Goal: Navigation & Orientation: Find specific page/section

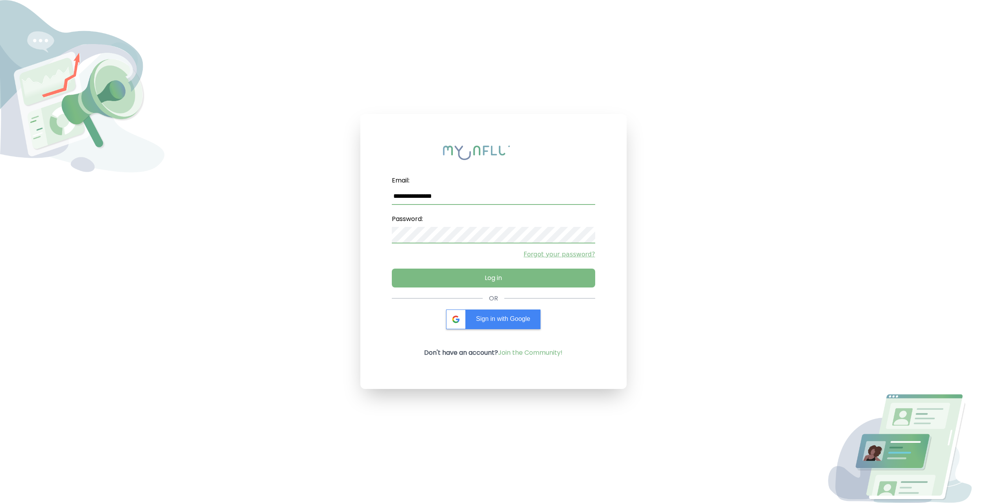
type input "**********"
click at [475, 268] on div "**********" at bounding box center [493, 233] width 203 height 121
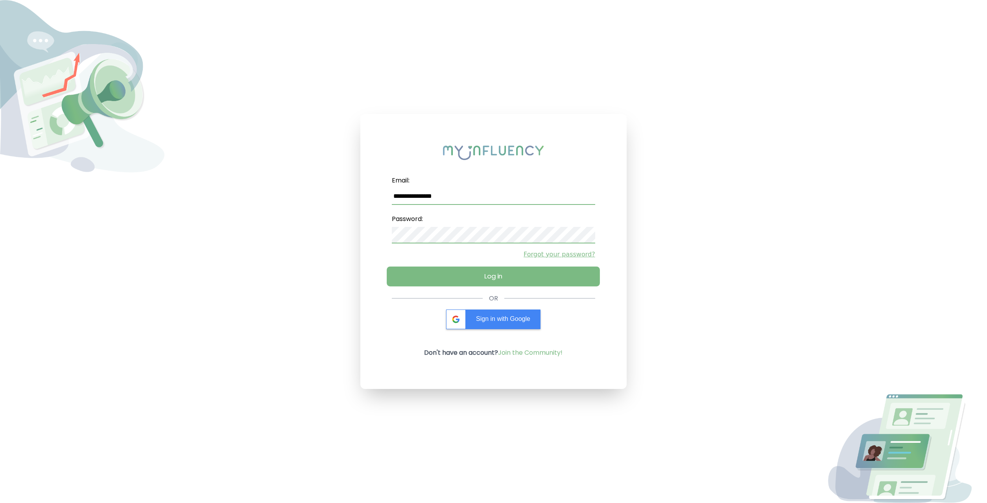
click at [475, 276] on button "Log in" at bounding box center [493, 276] width 213 height 20
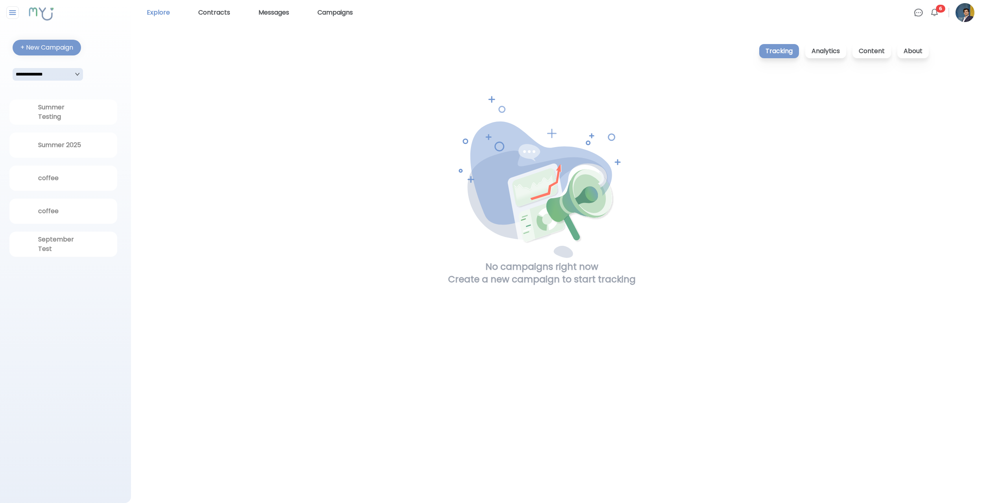
click at [152, 16] on link "Explore" at bounding box center [159, 12] width 30 height 13
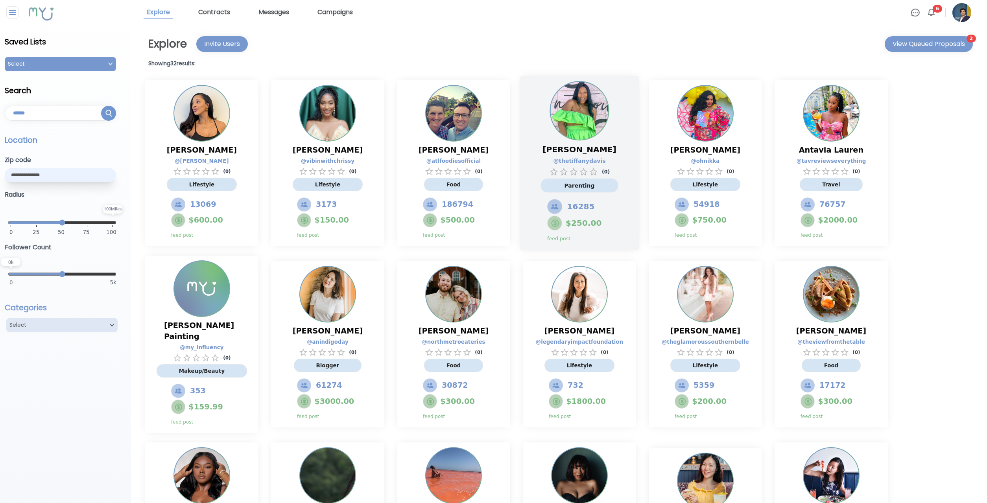
click at [635, 123] on div "Tiffany Brown @ thetiffanydavis ( 0 ) Parenting 16285 $ 250.00 feed post" at bounding box center [579, 163] width 119 height 175
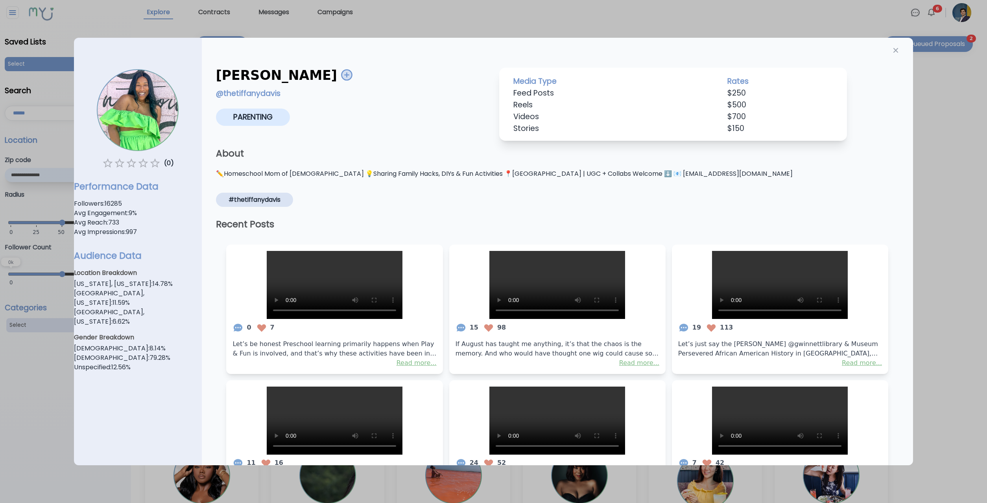
click at [945, 147] on div at bounding box center [493, 251] width 987 height 503
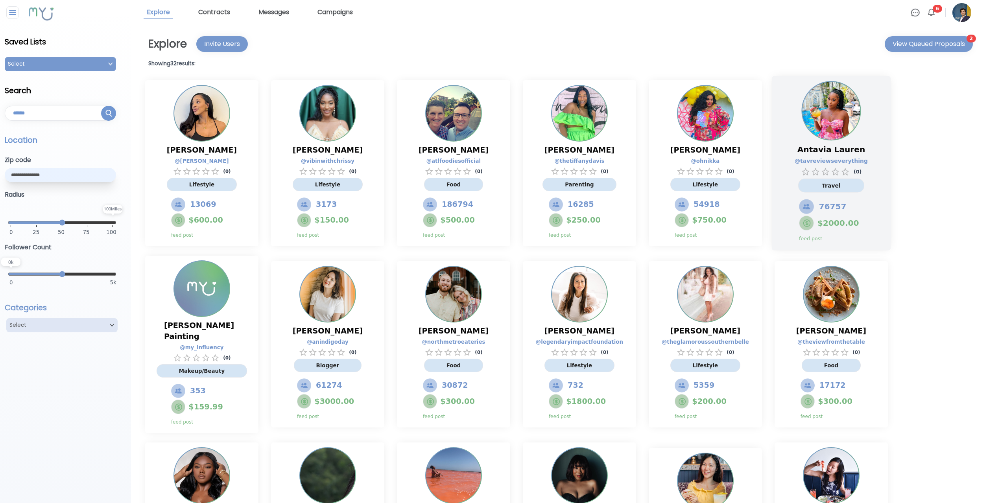
click at [873, 137] on div "Antavia Lauren @ tavreviewseverything ( 0 ) Travel 76757 $ 2000.00 feed post" at bounding box center [831, 163] width 119 height 175
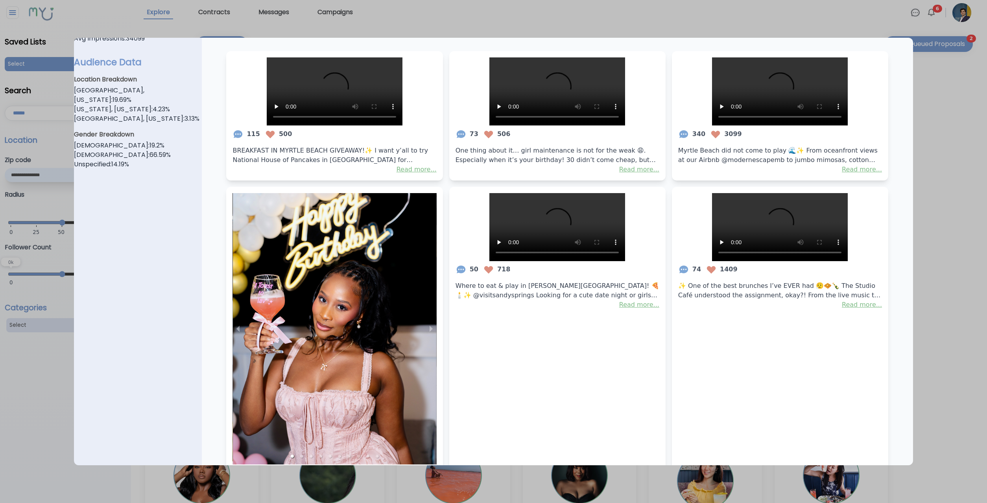
scroll to position [198, 0]
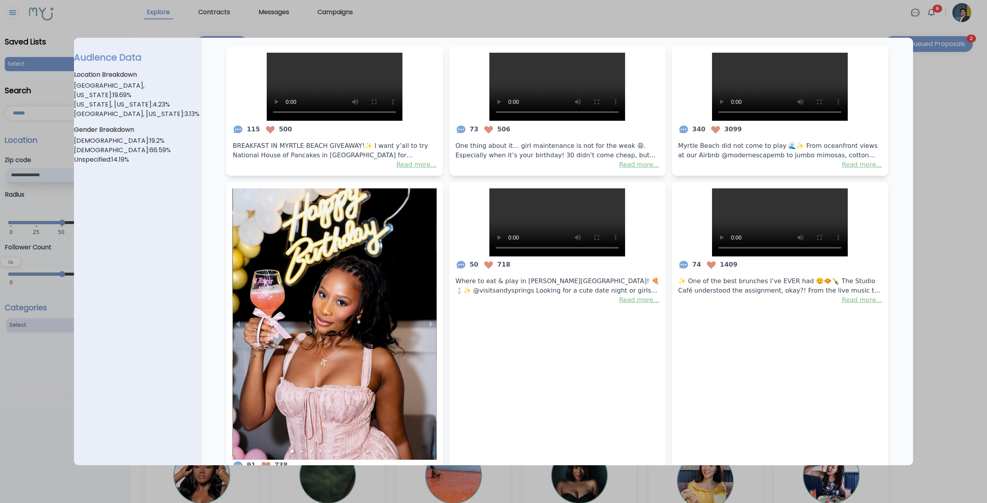
click at [915, 180] on div at bounding box center [493, 251] width 987 height 503
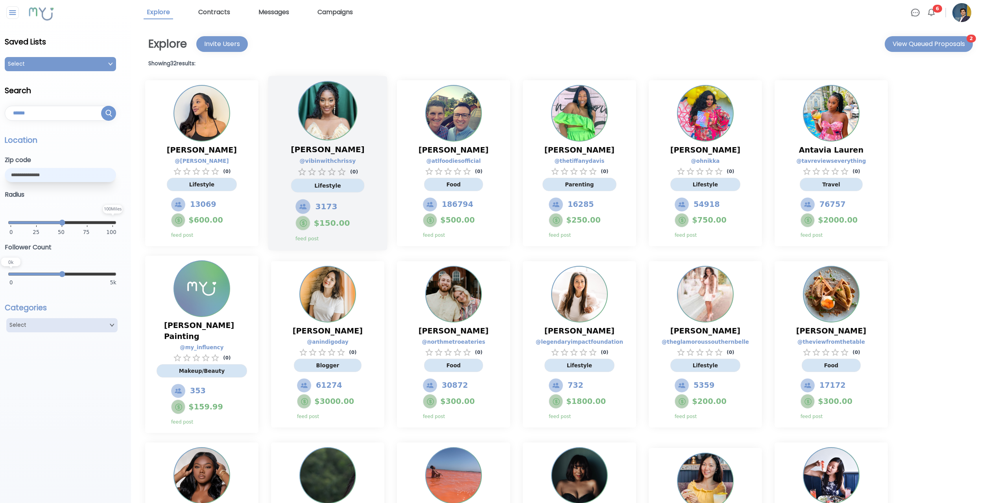
click at [367, 137] on div "Chrissy Muhammad @ vibinwithchrissy ( 0 ) Lifestyle 3173 $ 150.00 feed post" at bounding box center [327, 163] width 119 height 175
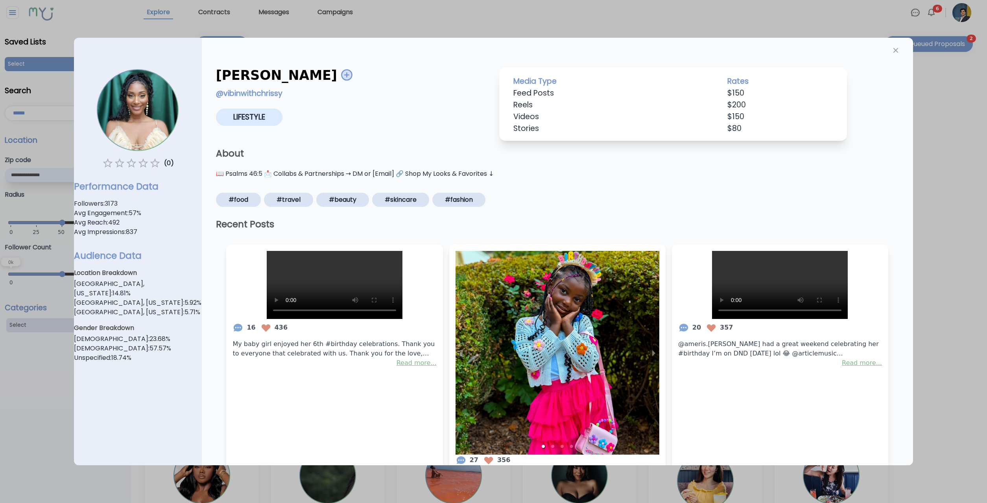
click at [933, 176] on div at bounding box center [493, 251] width 987 height 503
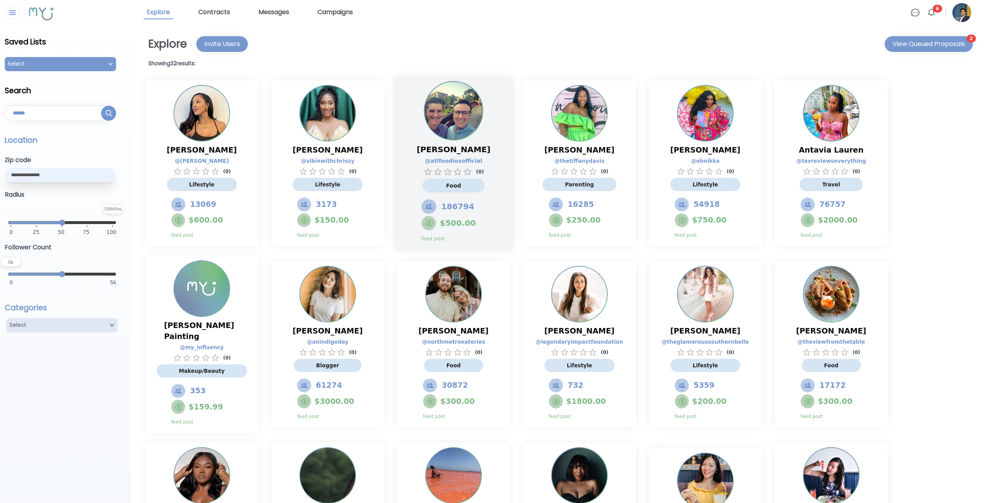
click at [501, 122] on div "Adam McCabe @ atlfoodiesofficial ( 0 ) Food 186794 $ 500.00 feed post" at bounding box center [453, 163] width 119 height 175
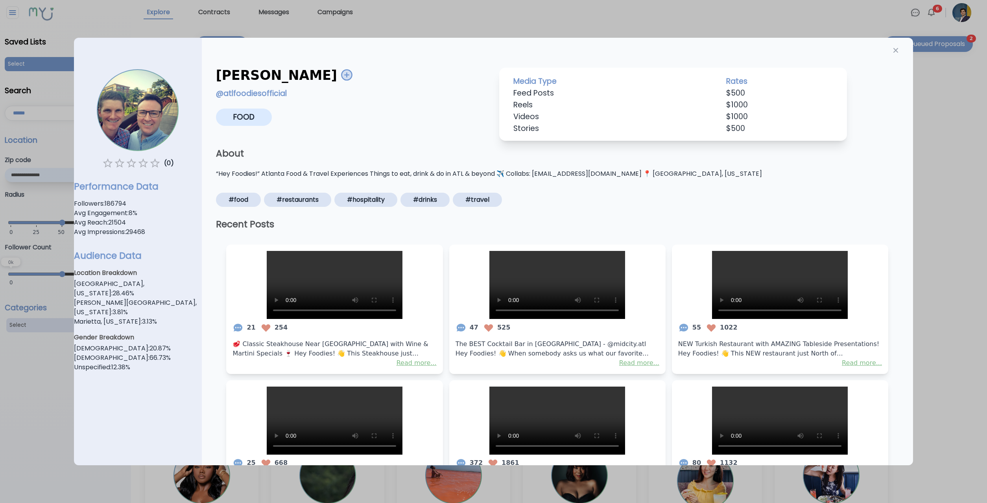
click at [914, 153] on div at bounding box center [493, 251] width 987 height 503
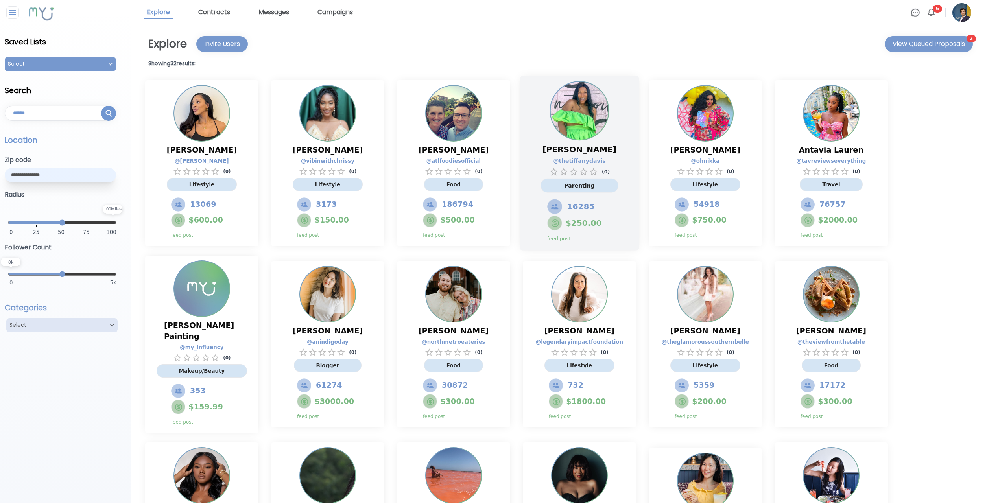
click at [618, 133] on div "Tiffany Brown @ thetiffanydavis ( 0 ) Parenting 16285 $ 250.00 feed post" at bounding box center [579, 163] width 119 height 175
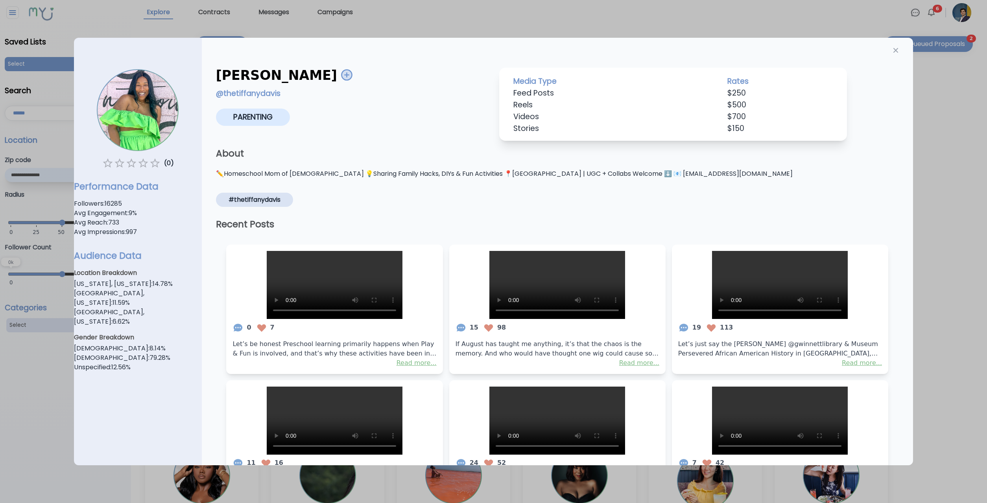
click at [921, 172] on div at bounding box center [493, 251] width 987 height 503
